Goal: Task Accomplishment & Management: Manage account settings

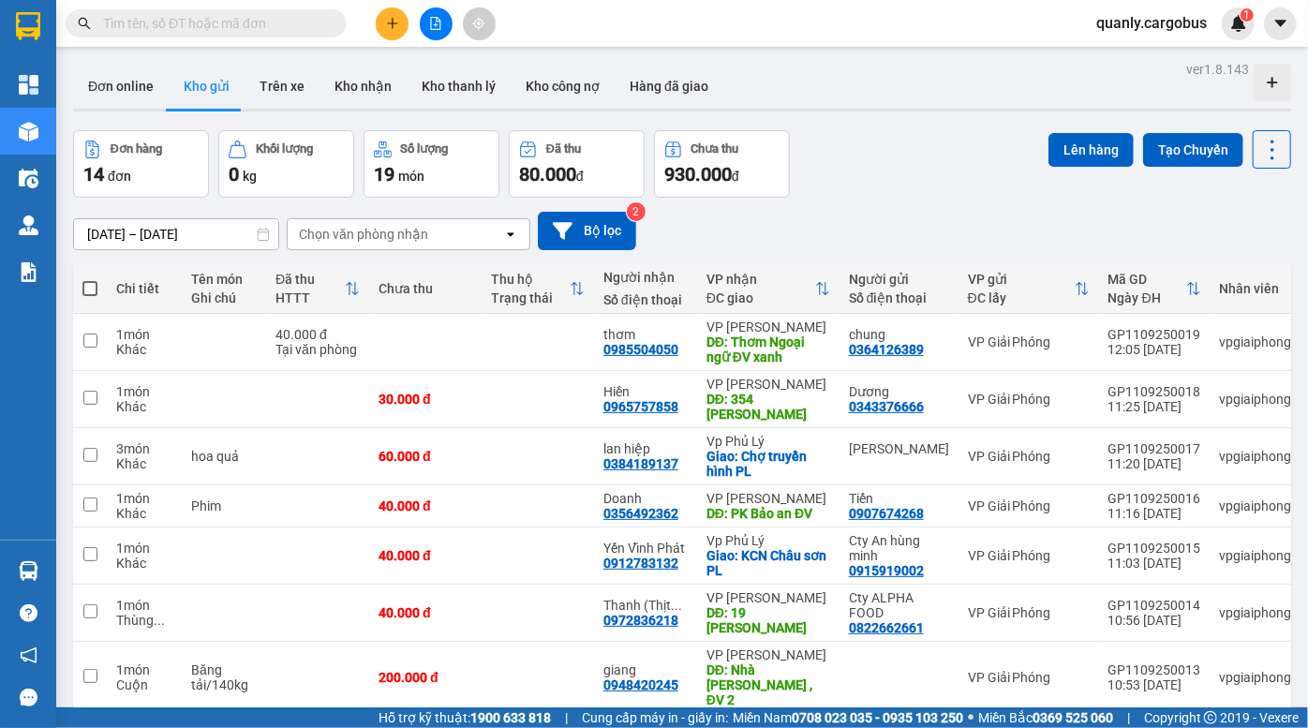
click at [880, 140] on div "Đơn hàng 14 đơn Khối lượng 0 kg Số lượng 19 món Đã thu 80.000 đ Chưa thu 930.00…" at bounding box center [682, 163] width 1218 height 67
click at [429, 21] on icon "file-add" at bounding box center [435, 23] width 13 height 13
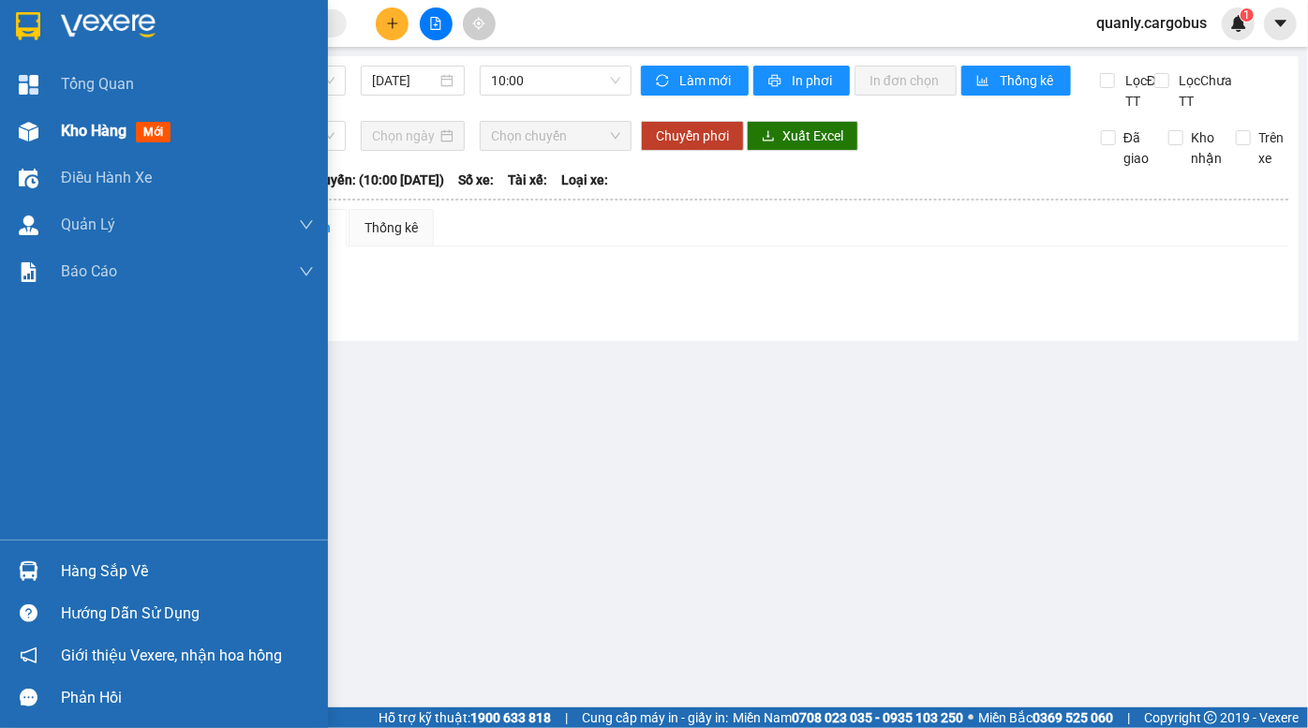
click at [66, 120] on div "Kho hàng mới" at bounding box center [119, 130] width 117 height 23
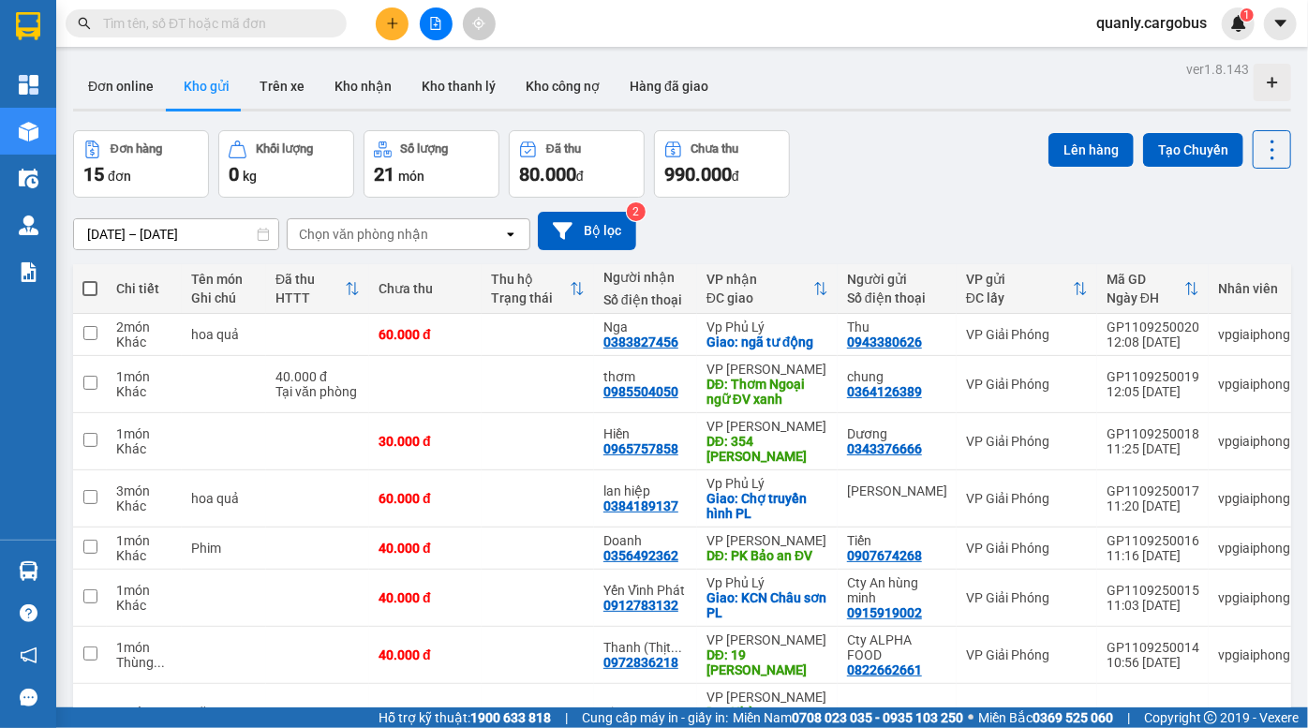
click at [880, 174] on div "Đơn hàng 15 đơn Khối lượng 0 kg Số lượng 21 món Đã thu 80.000 đ Chưa thu 990.00…" at bounding box center [682, 163] width 1218 height 67
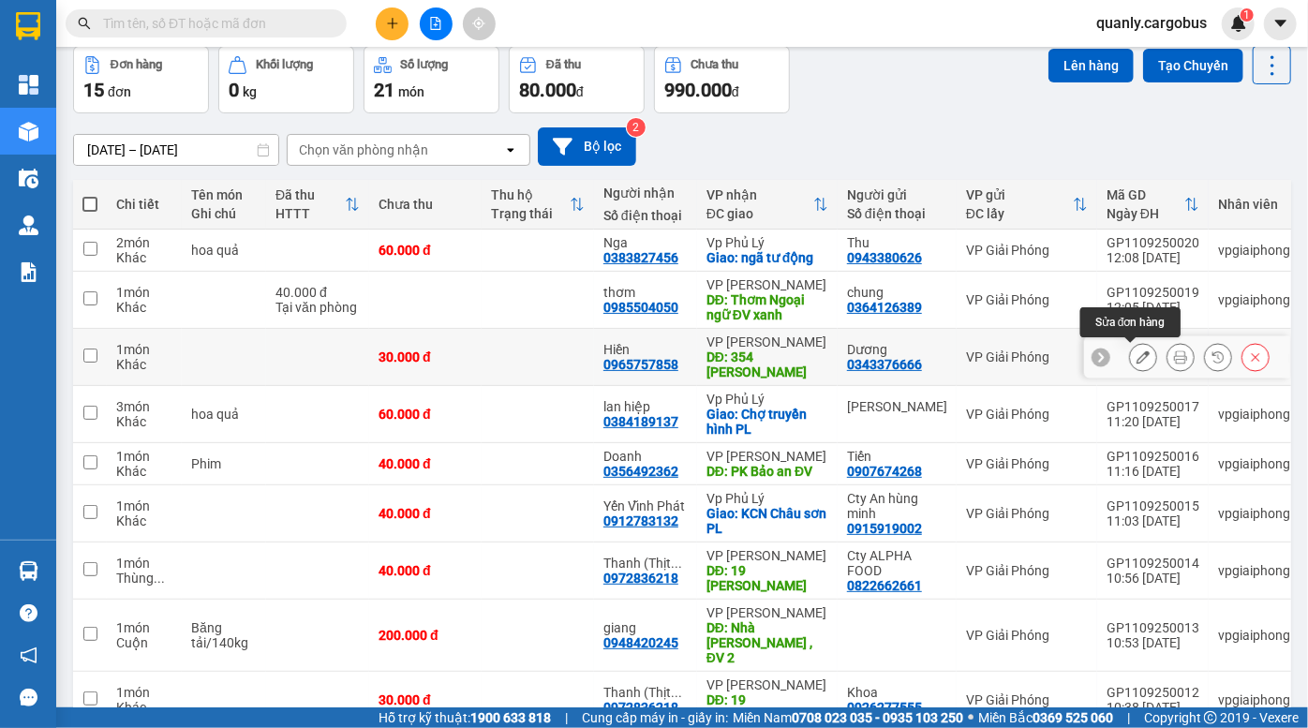
click at [1137, 357] on icon at bounding box center [1143, 357] width 13 height 13
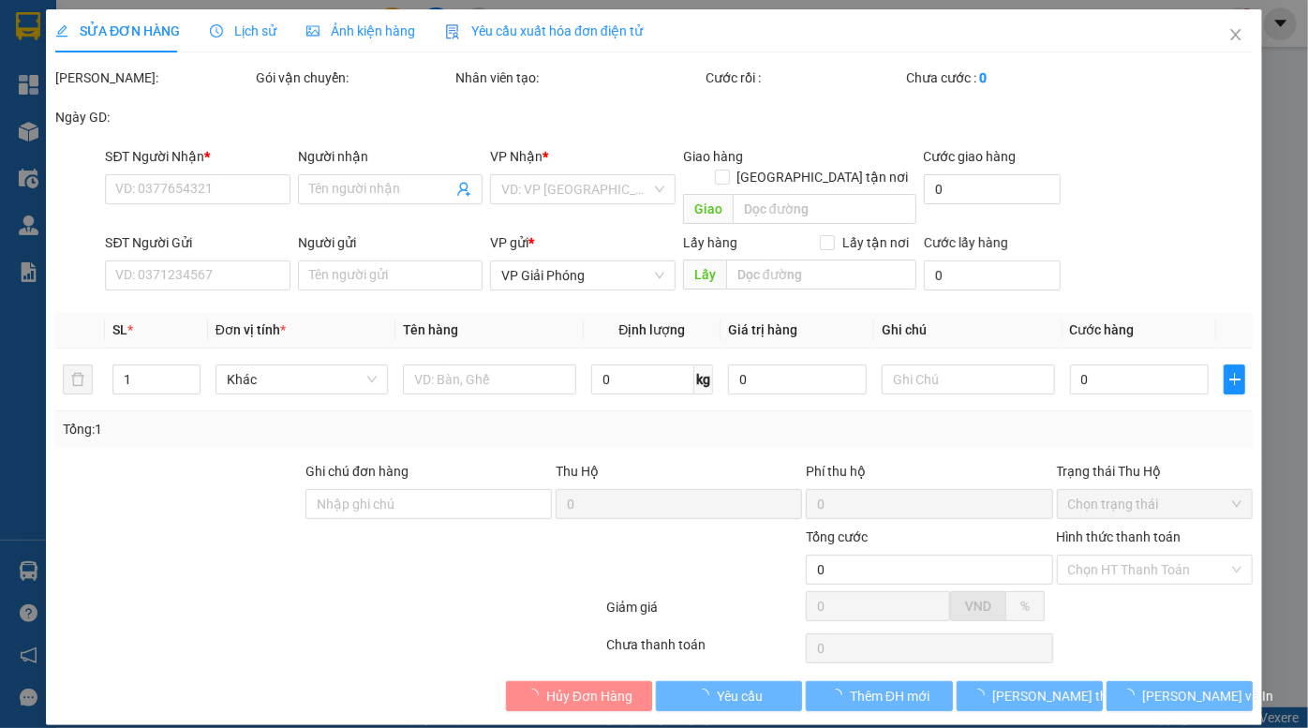
type input "0965757858"
type input "Hiền"
type input "354 nguyễn hữu tiến ĐV"
type input "0343376666"
type input "Dương"
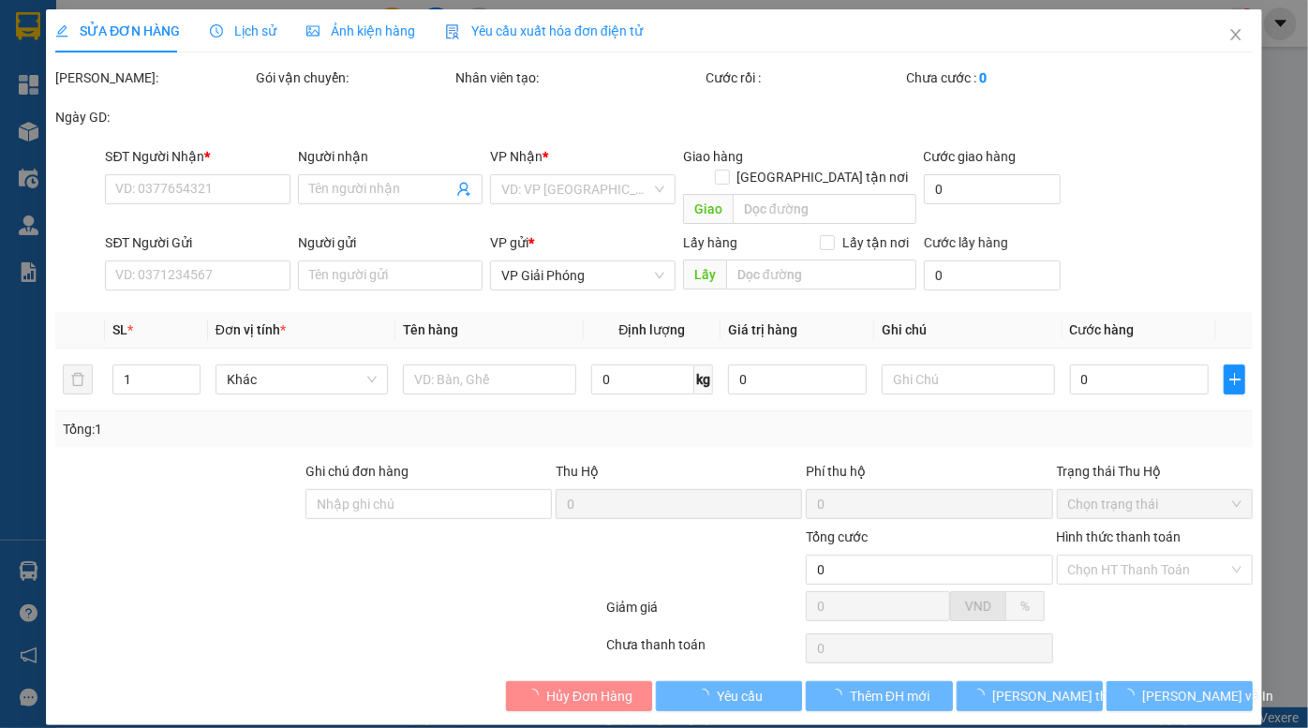
type input "30.000"
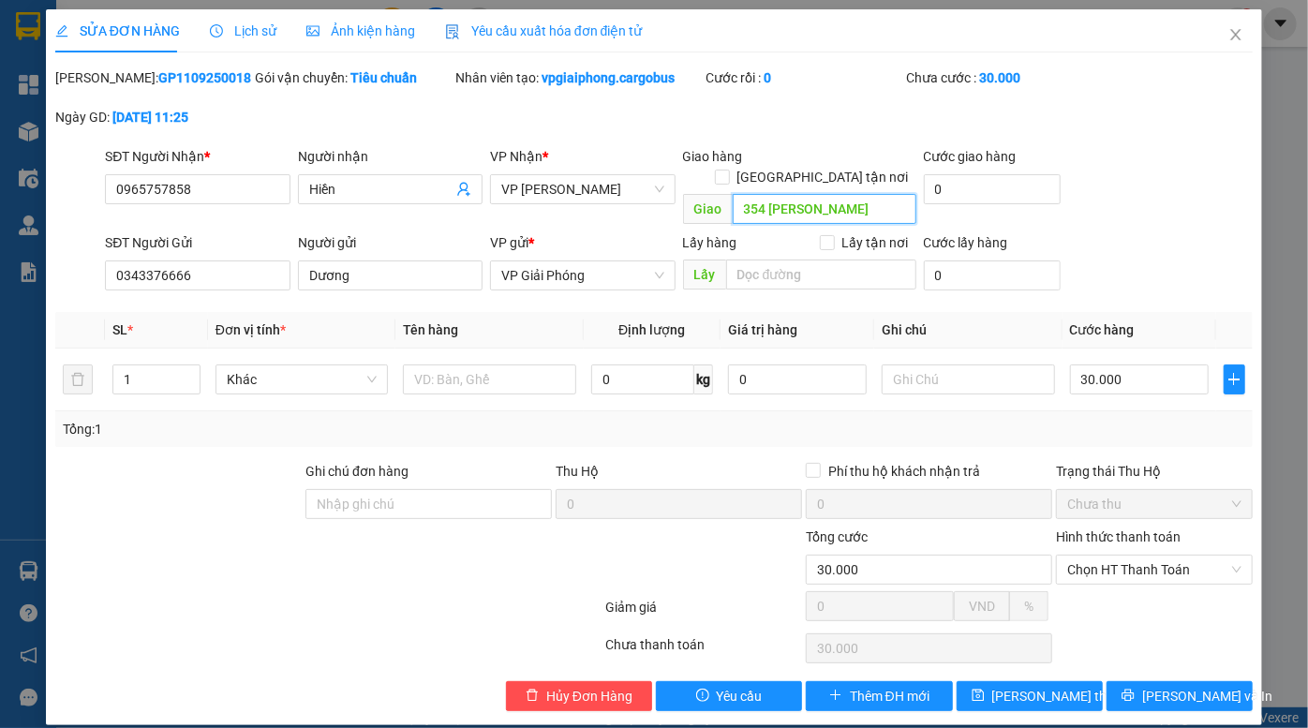
click at [789, 194] on input "354 nguyễn hữu tiến ĐV" at bounding box center [825, 209] width 184 height 30
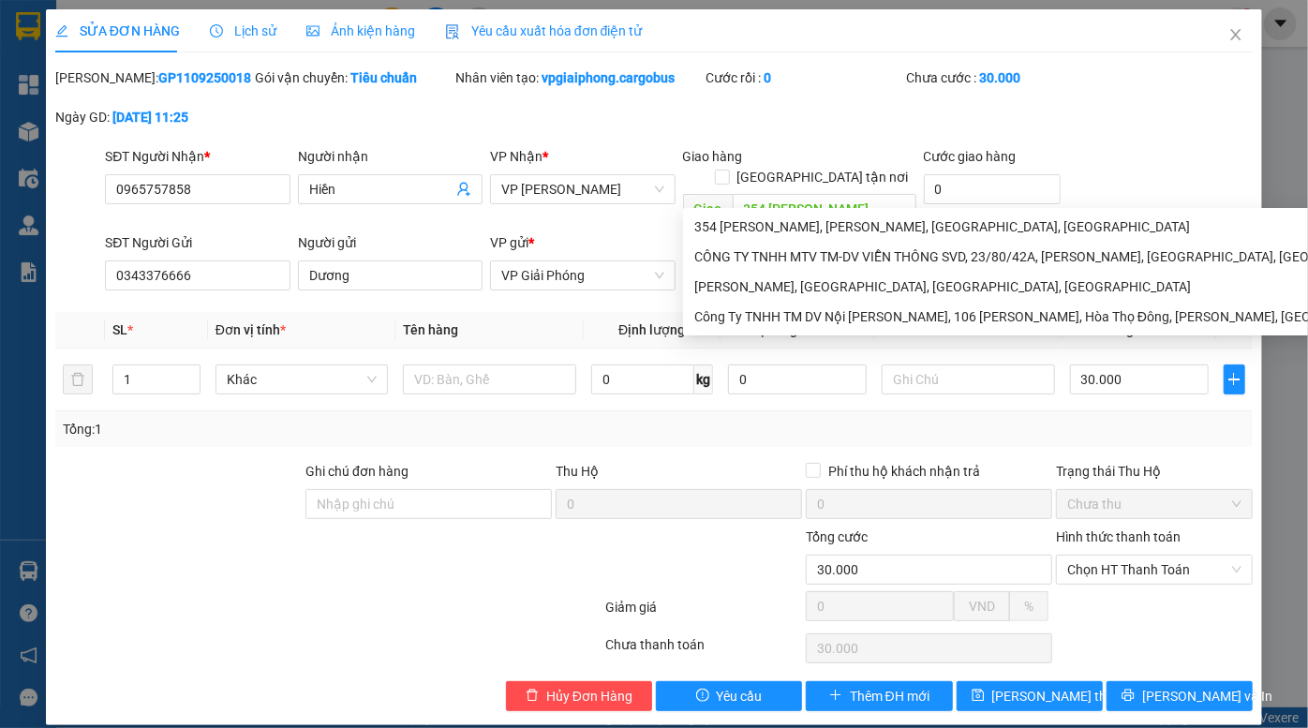
click at [1037, 122] on div "Mã ĐH: GP1109250018 Gói vận chuyển: Tiêu chuẩn Nhân viên tạo: vpgiaiphong.cargo…" at bounding box center [653, 106] width 1201 height 79
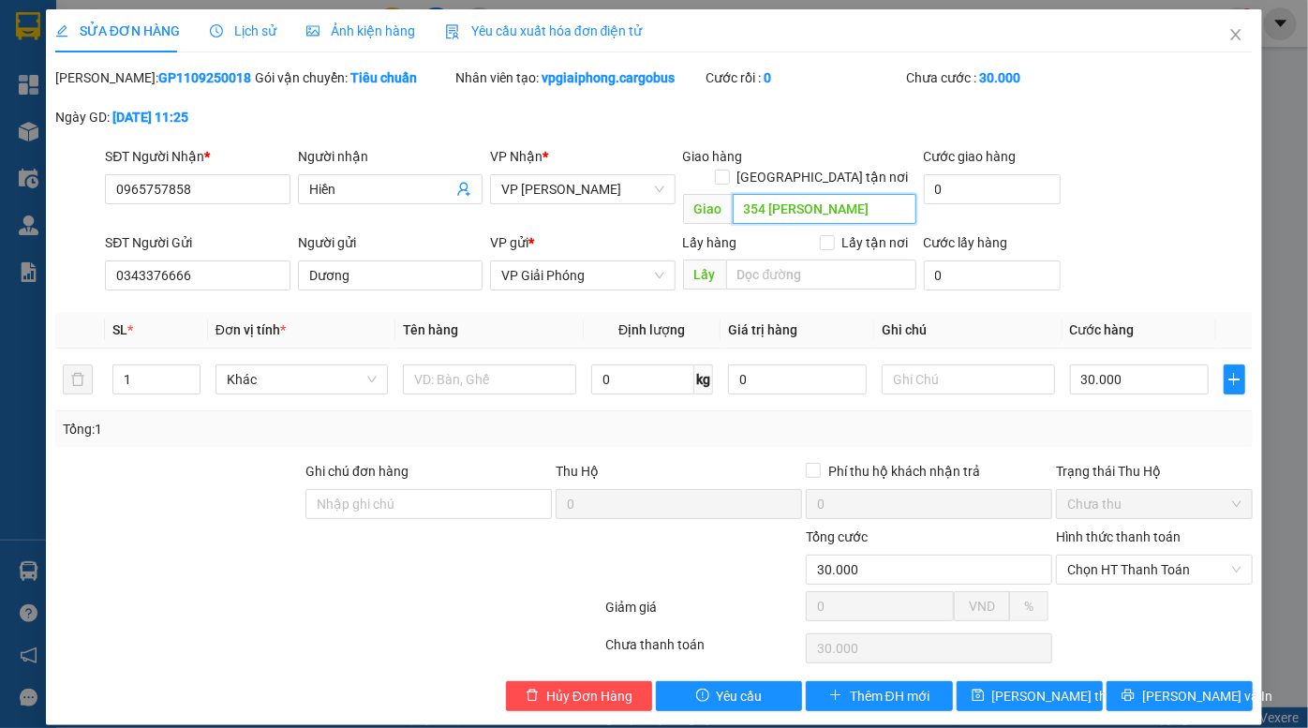
drag, startPoint x: 890, startPoint y: 192, endPoint x: 684, endPoint y: 224, distance: 208.6
click at [684, 224] on body "Kết quả tìm kiếm ( 0 ) Bộ lọc Ngày tạo đơn gần nhất No Data quanly.cargobus 1 T…" at bounding box center [654, 364] width 1308 height 728
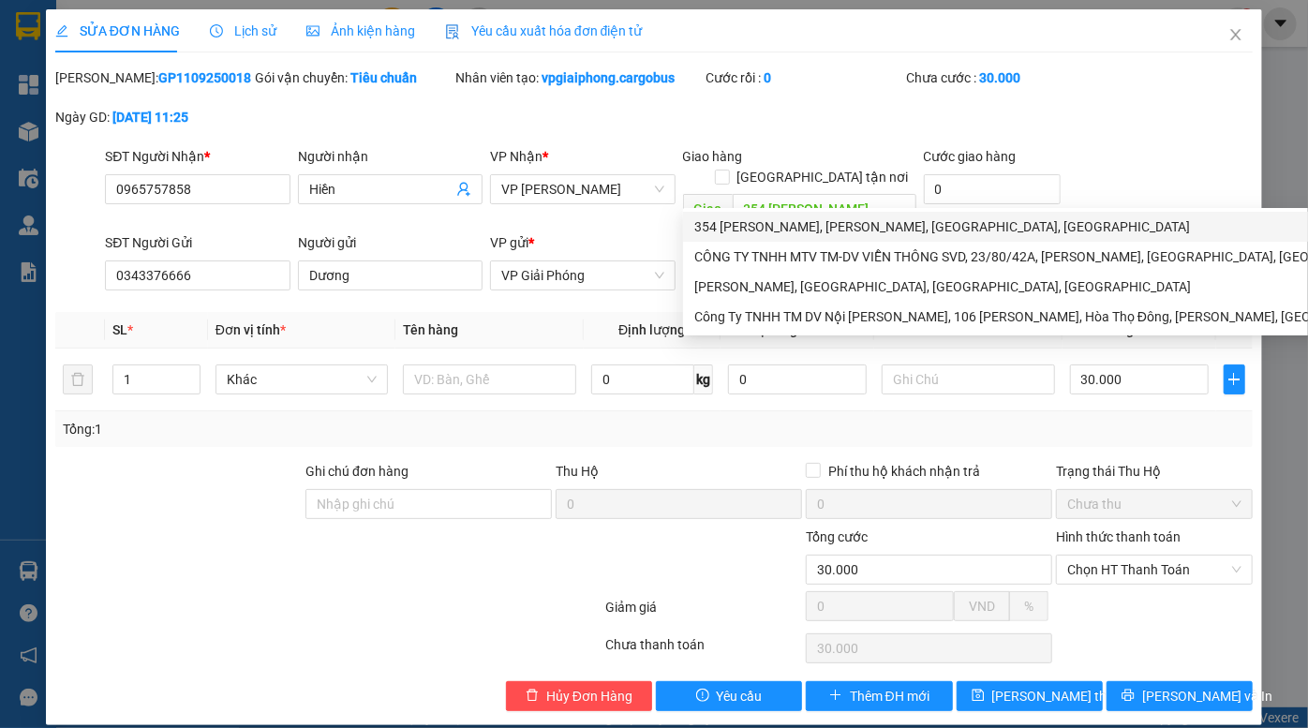
click at [1205, 162] on div "SĐT Người Nhận * 0965757858 Người nhận Hiền VP Nhận * VP Đồng Văn Giao hàng Gia…" at bounding box center [679, 189] width 1156 height 86
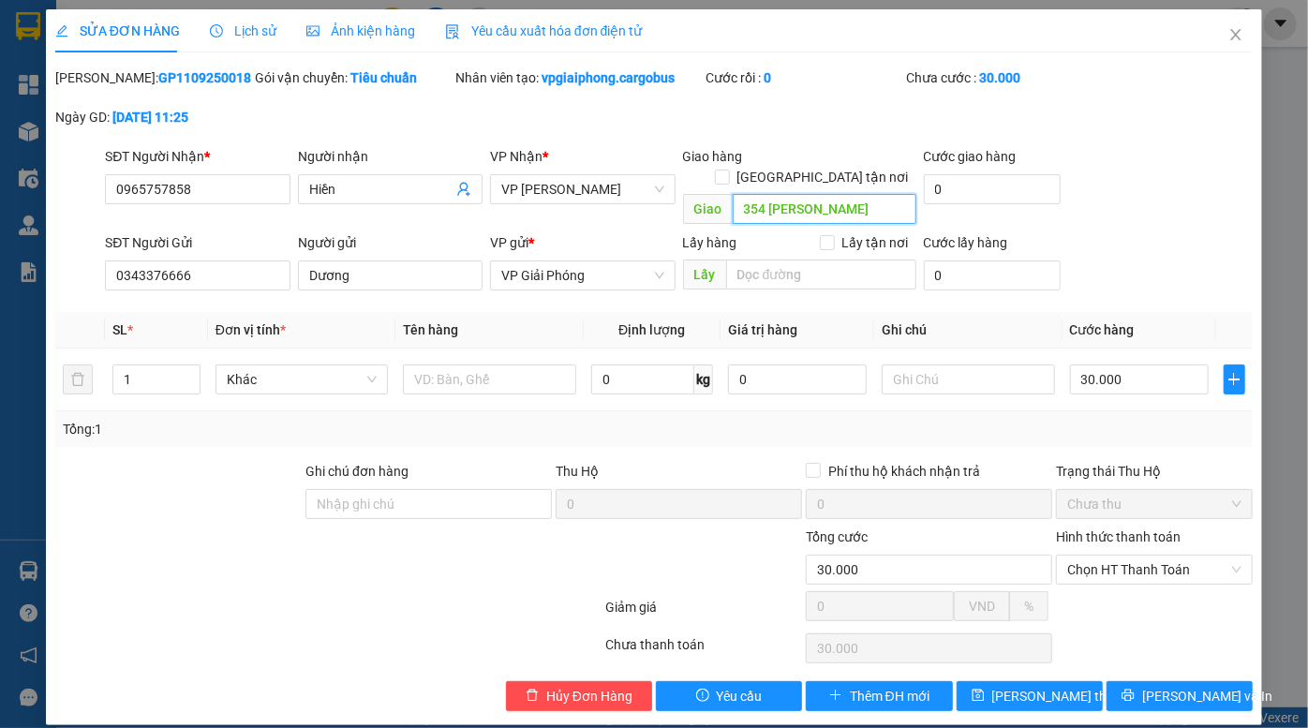
click at [892, 194] on input "354 nguyễn hữu tiến ĐV" at bounding box center [825, 209] width 184 height 30
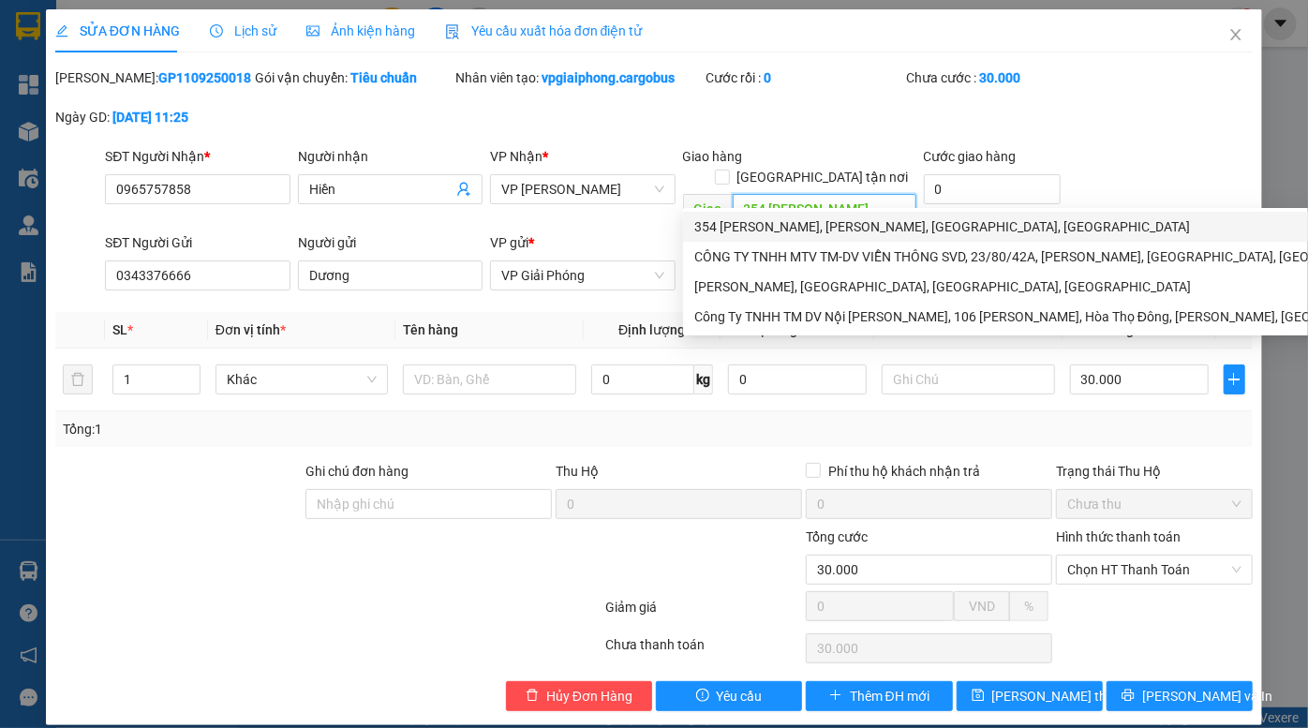
click at [893, 194] on input "354 nguyễn hữu tiến ĐV" at bounding box center [825, 209] width 184 height 30
drag, startPoint x: 903, startPoint y: 190, endPoint x: 1020, endPoint y: 138, distance: 128.4
click at [656, 203] on div "SĐT Người Nhận * 0965757858 Người nhận Hiền VP Nhận * VP Đồng Văn Giao hàng Gia…" at bounding box center [679, 189] width 1156 height 86
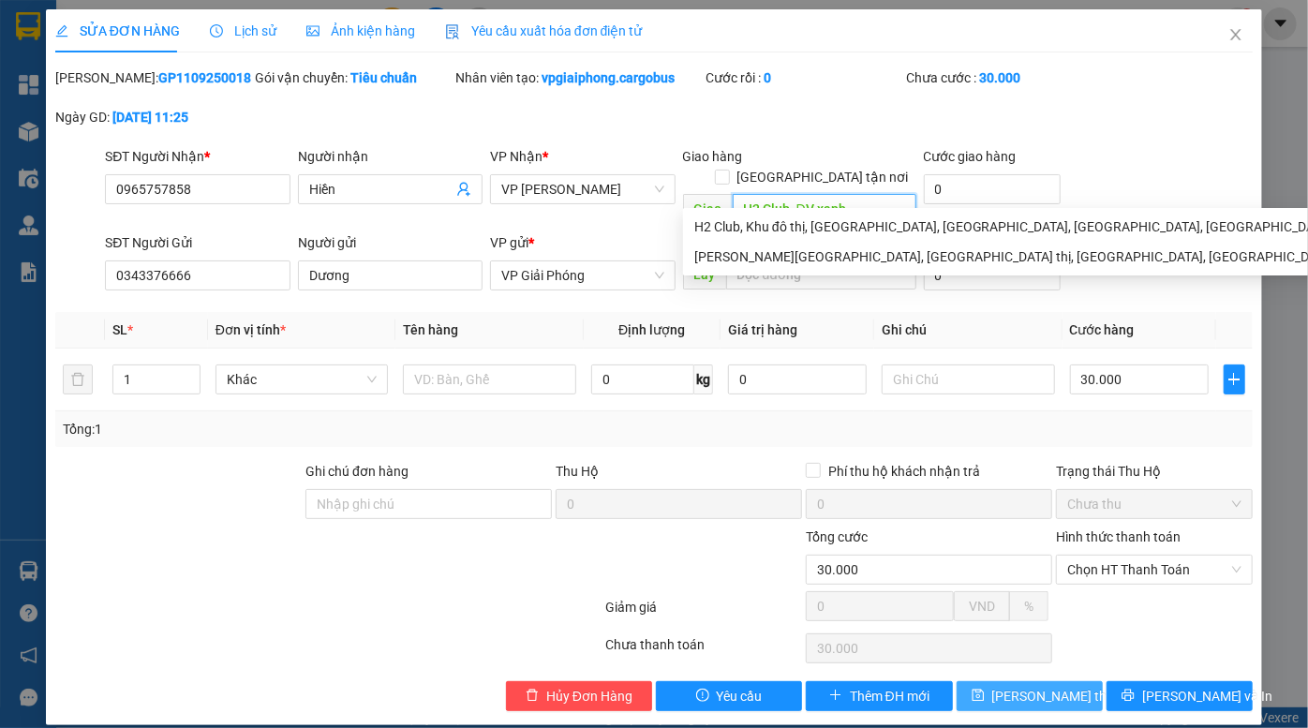
type input "H2 Club, ĐV xanh"
click at [1036, 686] on span "Lưu thay đổi" at bounding box center [1067, 696] width 150 height 21
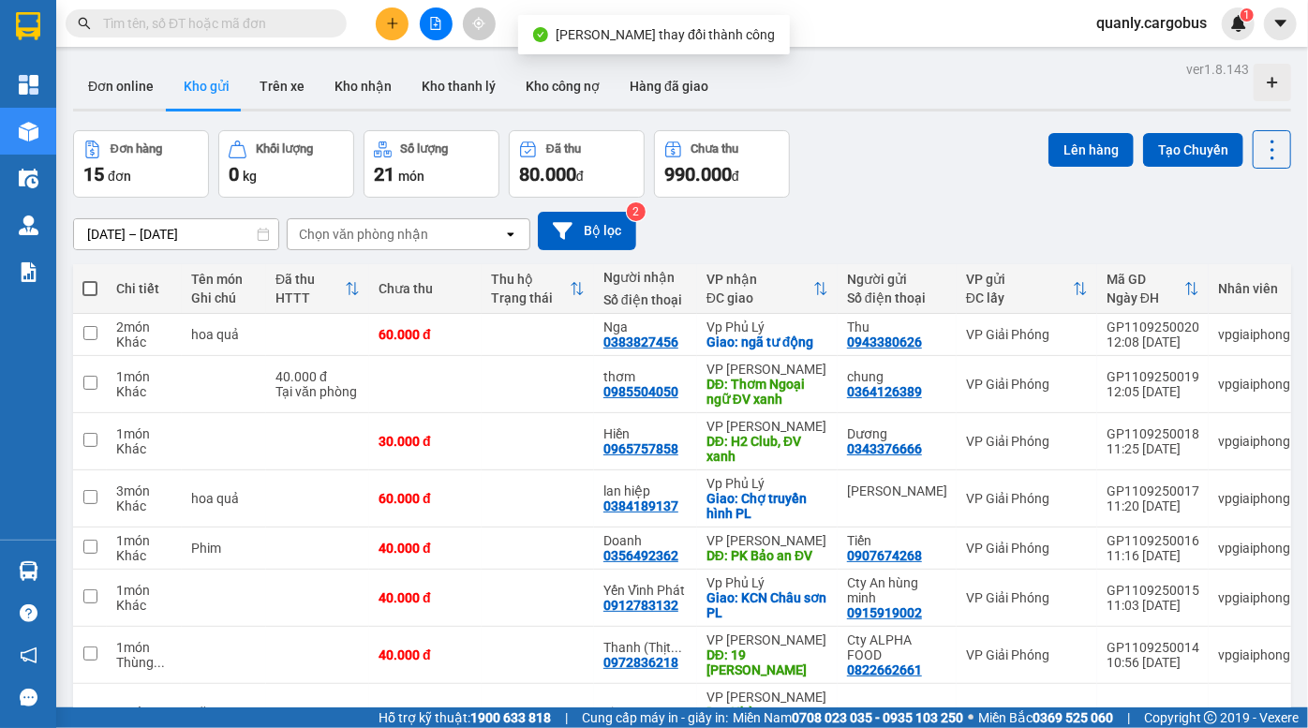
click at [928, 210] on div "09/09/2025 – 11/09/2025 Press the down arrow key to interact with the calendar …" at bounding box center [682, 231] width 1218 height 67
click at [939, 168] on div "Đơn hàng 15 đơn Khối lượng 0 kg Số lượng 21 món Đã thu 80.000 đ Chưa thu 990.00…" at bounding box center [682, 163] width 1218 height 67
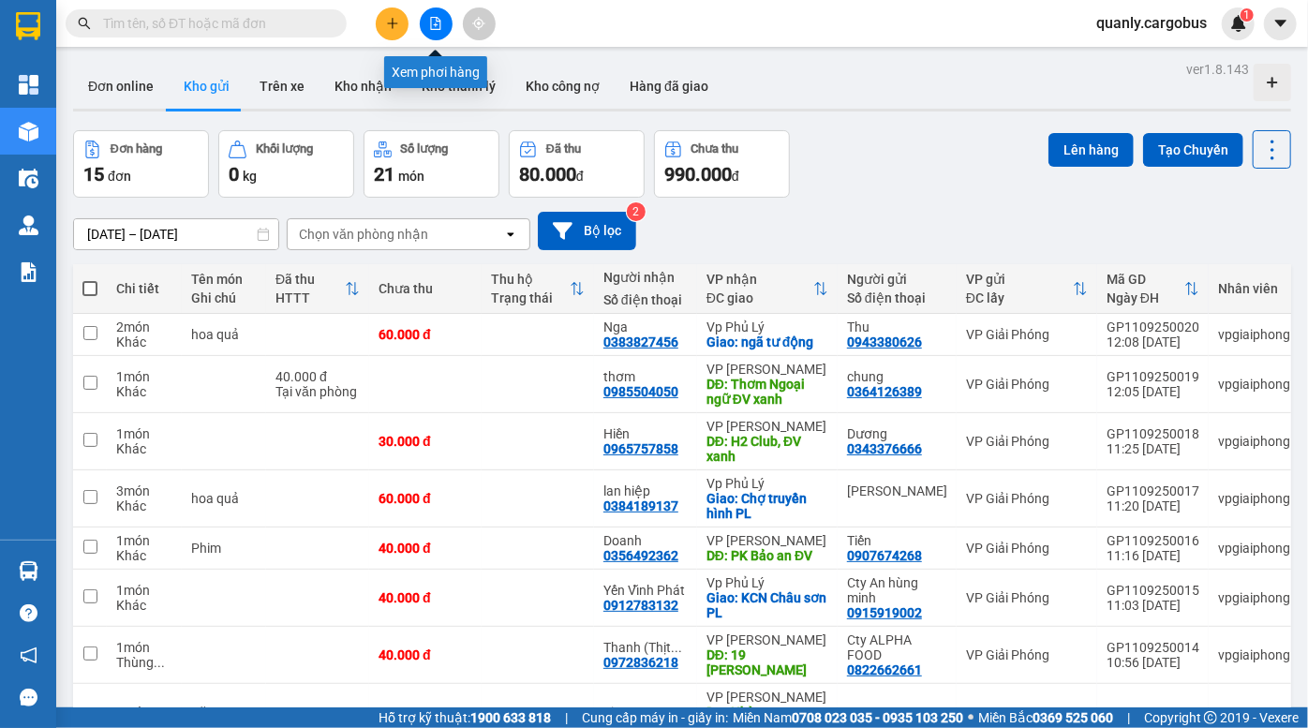
click at [441, 17] on icon "file-add" at bounding box center [435, 23] width 13 height 13
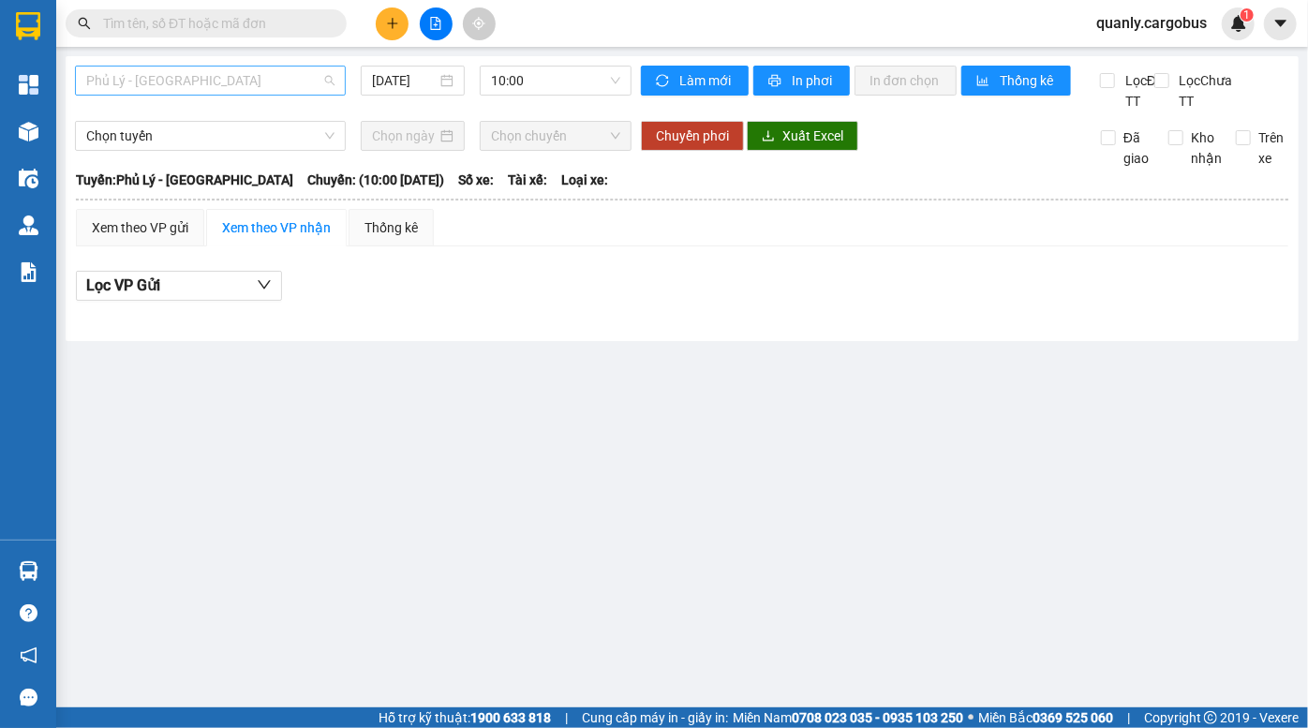
click at [224, 86] on span "Phủ Lý - Hà Nội" at bounding box center [210, 81] width 248 height 28
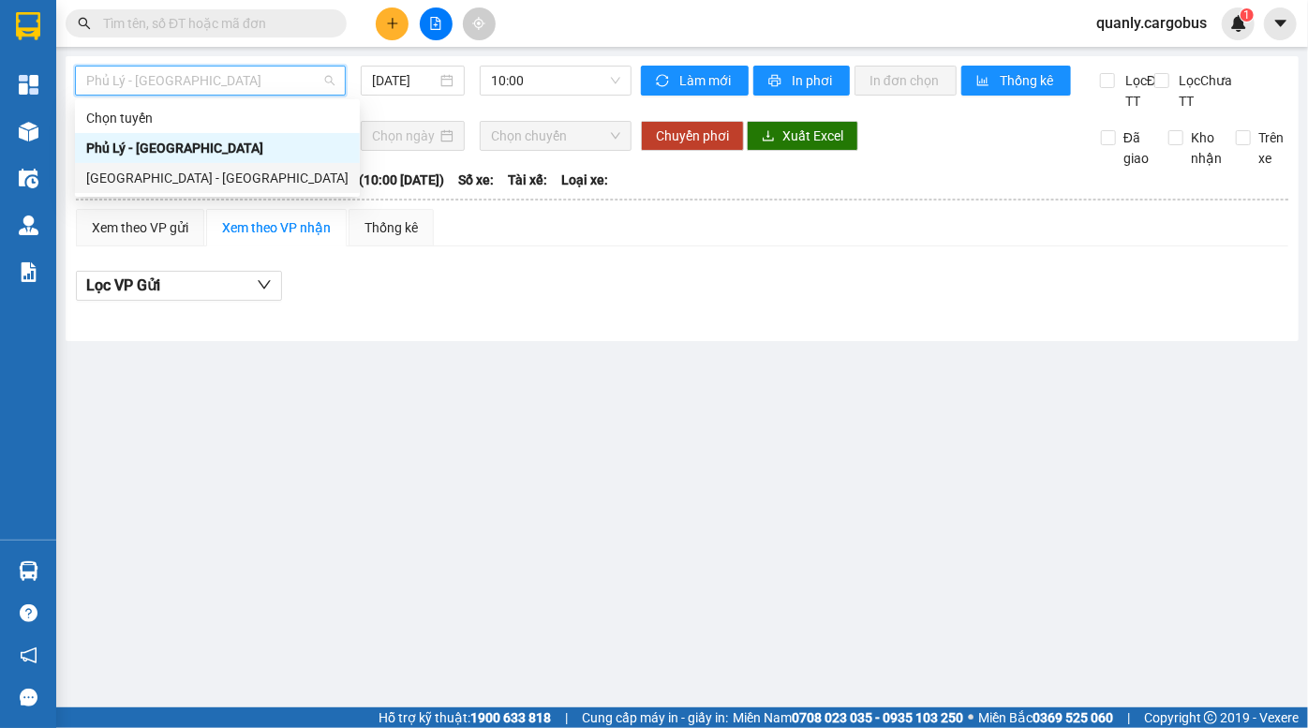
click at [129, 182] on div "Hà Nội - Phủ Lý" at bounding box center [217, 178] width 262 height 21
type input "11/09/2025"
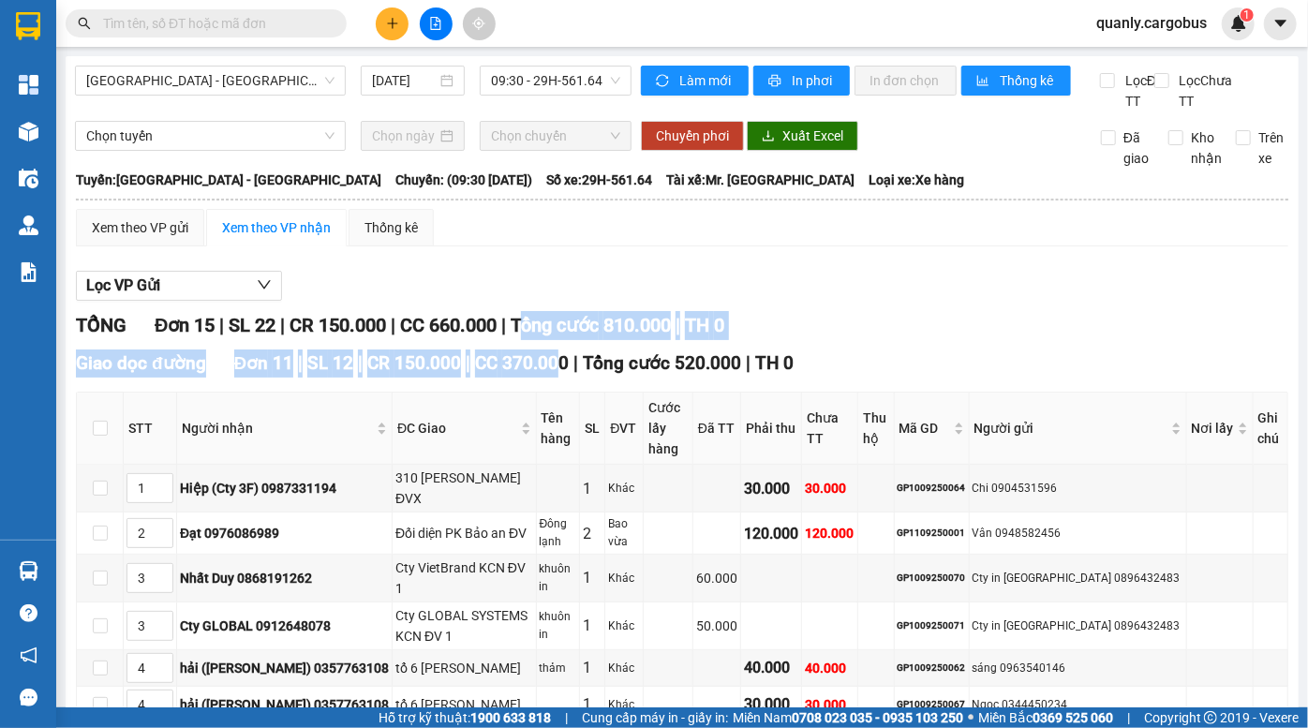
drag, startPoint x: 538, startPoint y: 346, endPoint x: 553, endPoint y: 366, distance: 24.7
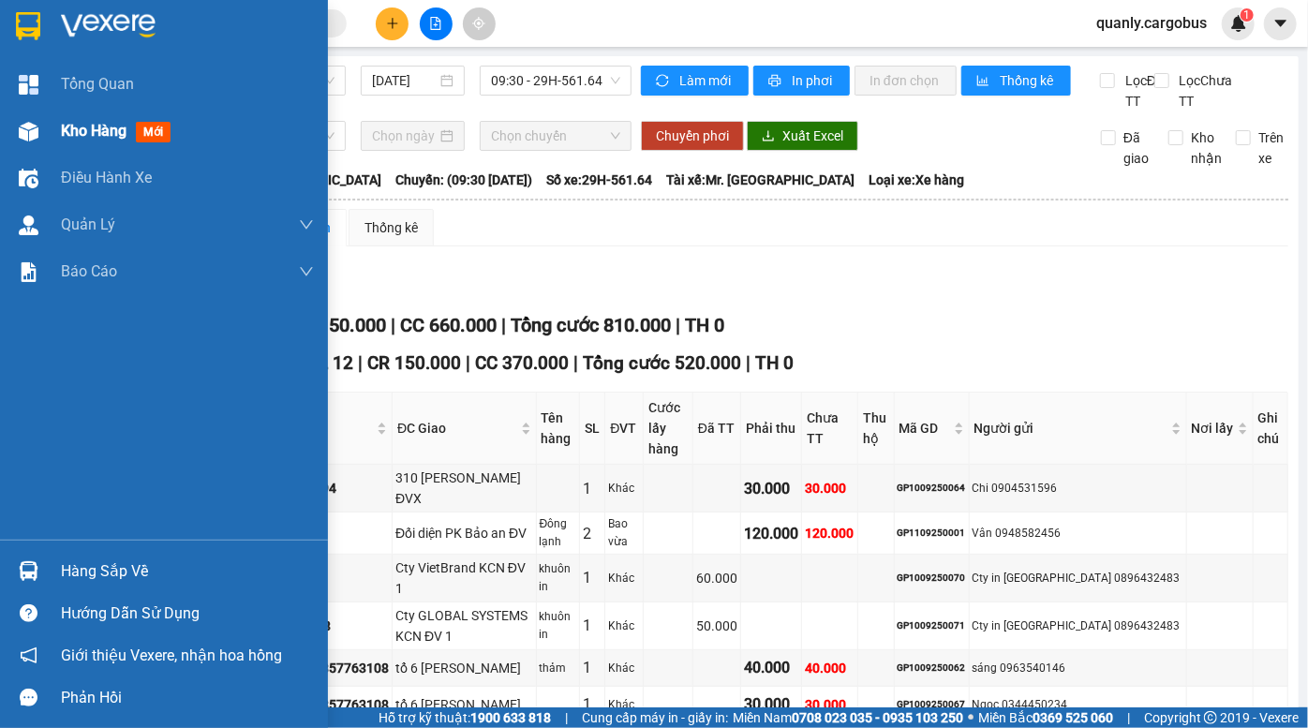
click at [45, 135] on div "Kho hàng mới" at bounding box center [164, 131] width 328 height 47
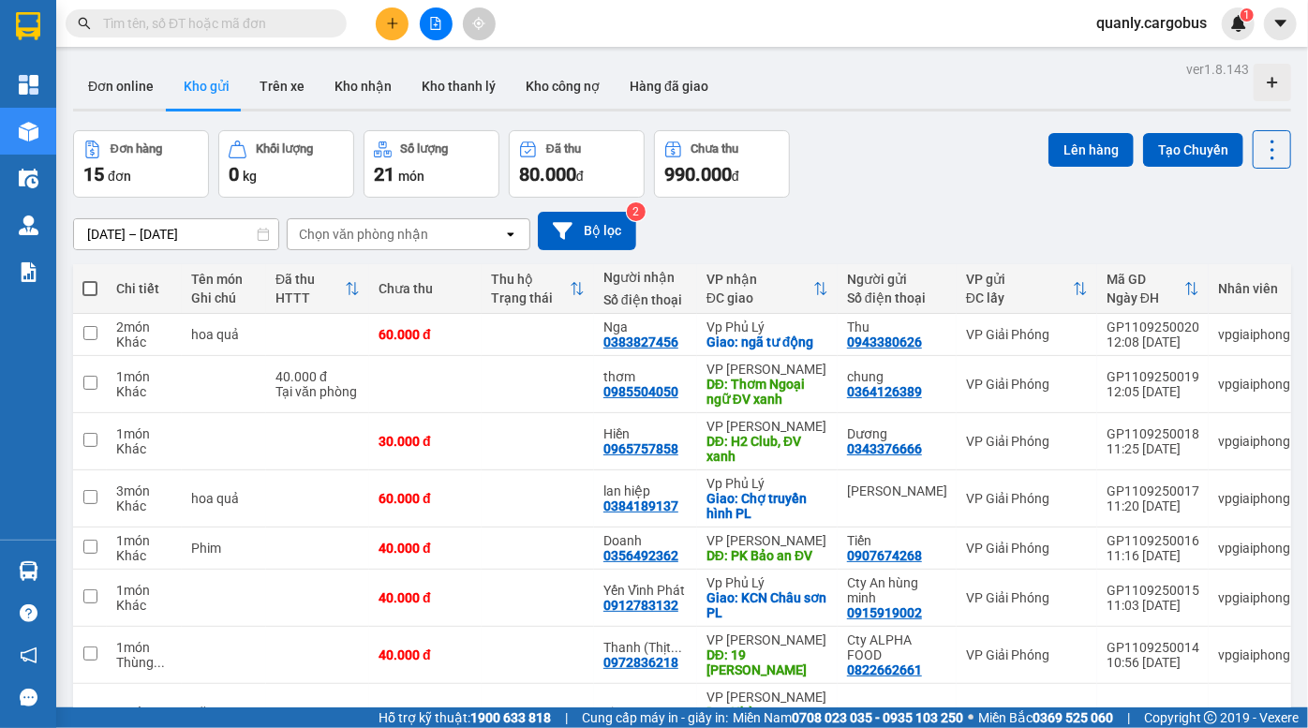
click at [858, 208] on div "09/09/2025 – 11/09/2025 Press the down arrow key to interact with the calendar …" at bounding box center [682, 231] width 1218 height 67
click at [901, 224] on div "09/09/2025 – 11/09/2025 Press the down arrow key to interact with the calendar …" at bounding box center [682, 231] width 1218 height 38
click at [974, 177] on div "Đơn hàng 15 đơn Khối lượng 0 kg Số lượng 21 món Đã thu 80.000 đ Chưa thu 990.00…" at bounding box center [682, 163] width 1218 height 67
click at [917, 203] on div "09/09/2025 – 11/09/2025 Press the down arrow key to interact with the calendar …" at bounding box center [682, 231] width 1218 height 67
